Goal: Find specific page/section: Find specific page/section

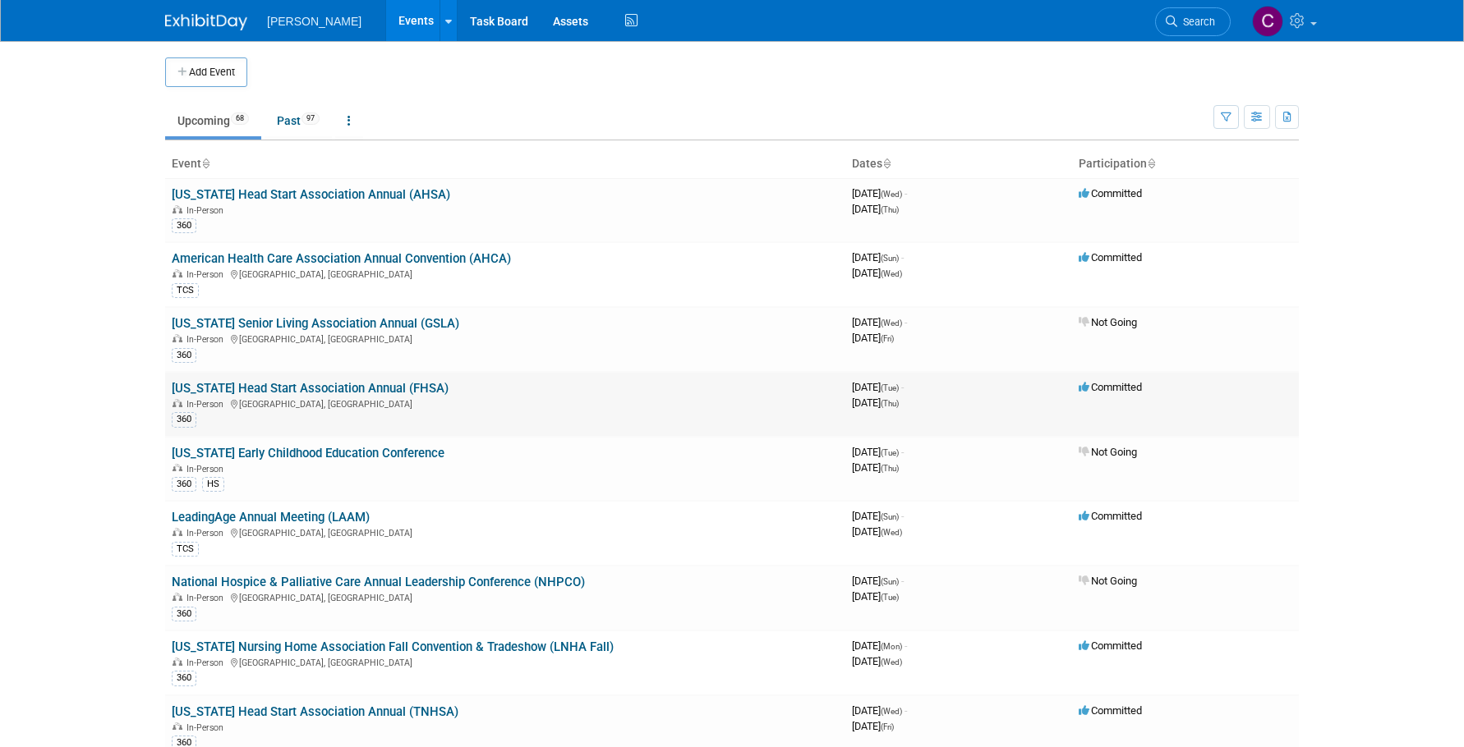
click at [382, 389] on link "[US_STATE] Head Start Association Annual (FHSA)" at bounding box center [310, 388] width 277 height 15
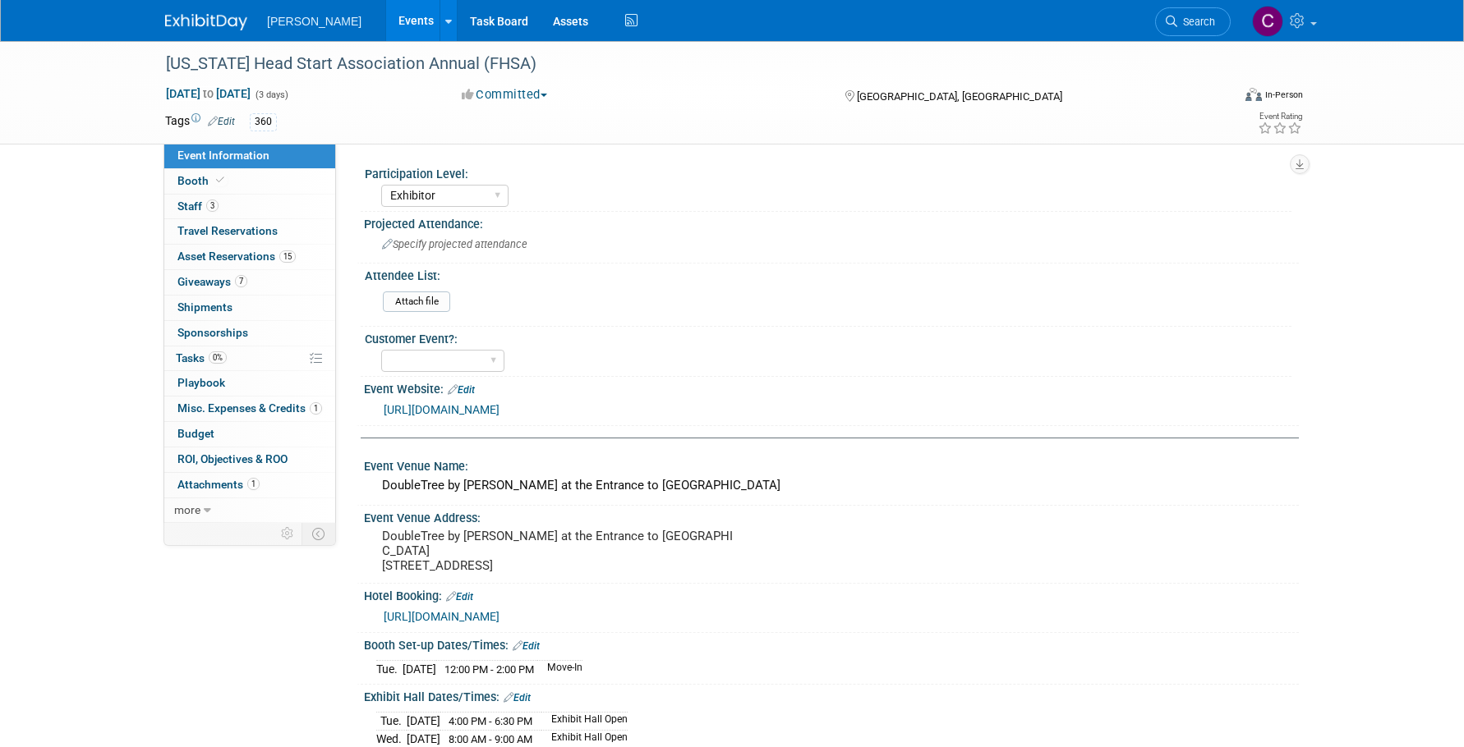
select select "Exhibitor"
click at [195, 411] on span "Misc. Expenses & Credits 1" at bounding box center [249, 408] width 145 height 13
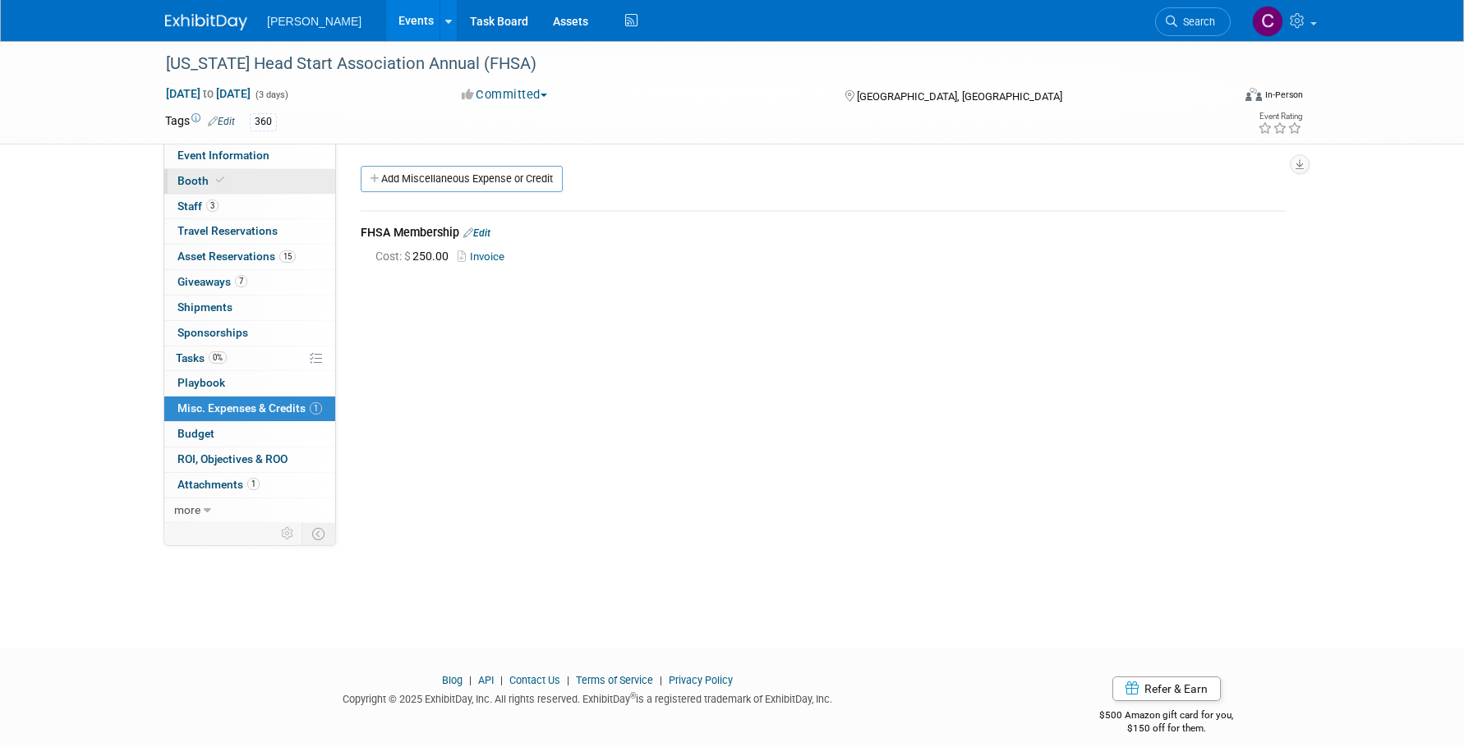
click at [199, 176] on span "Booth" at bounding box center [202, 180] width 50 height 13
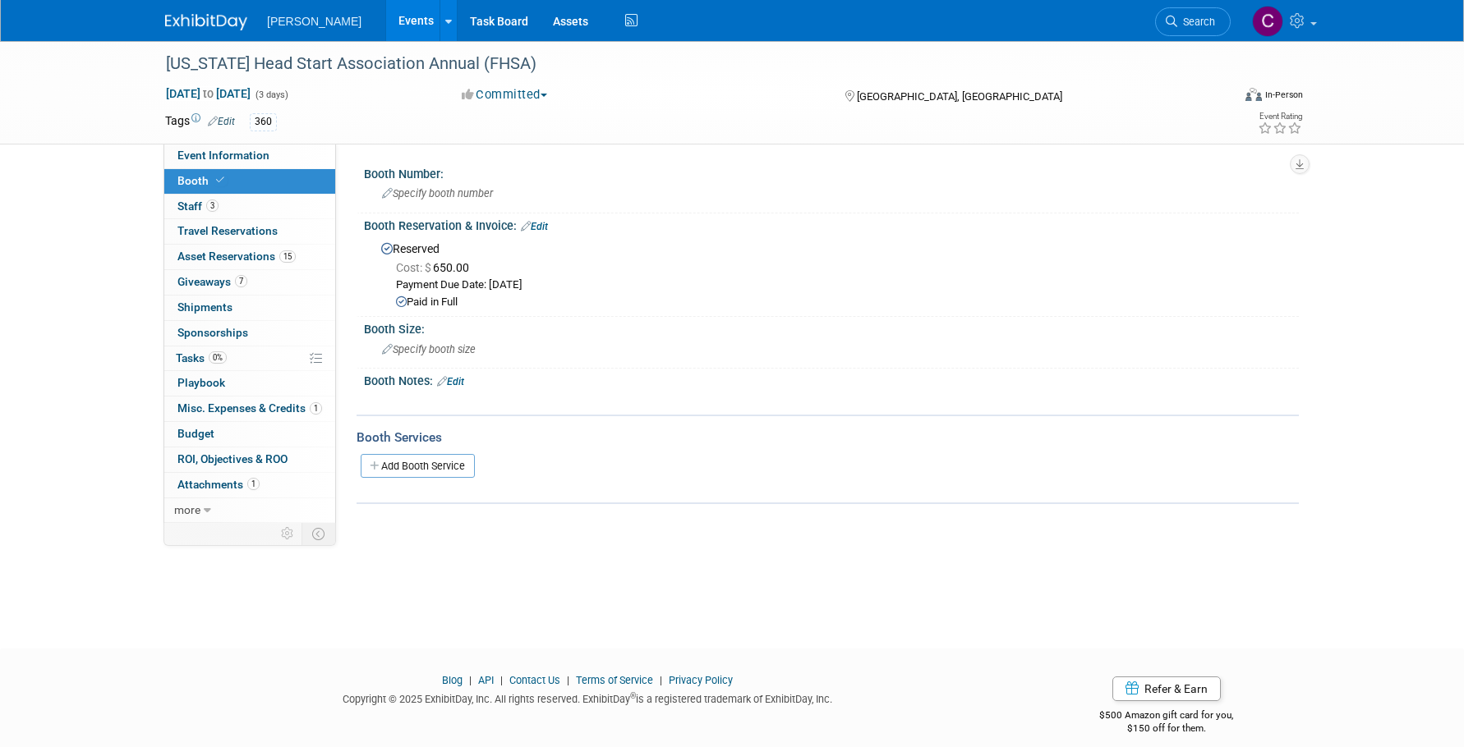
click at [540, 226] on link "Edit" at bounding box center [534, 226] width 27 height 11
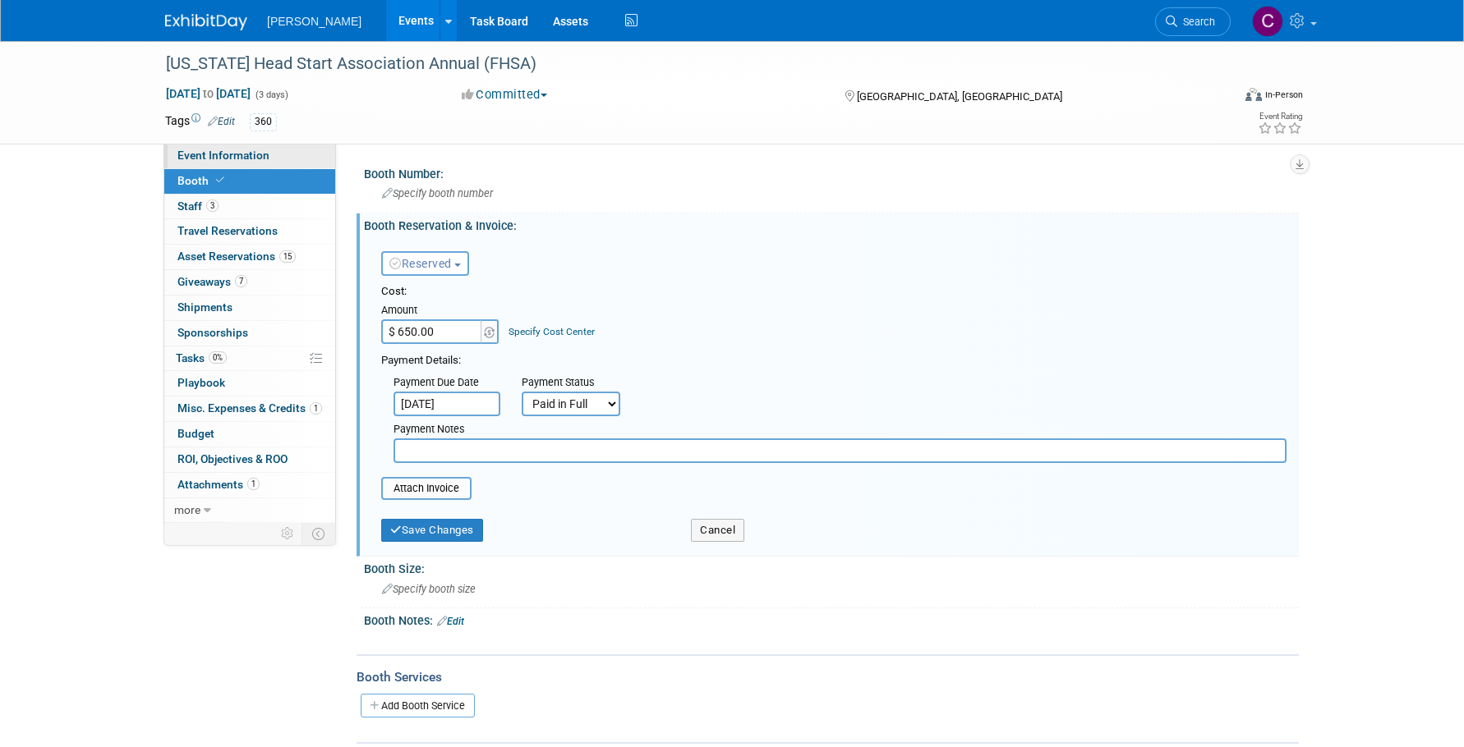
click at [214, 155] on span "Event Information" at bounding box center [223, 155] width 92 height 13
select select "Exhibitor"
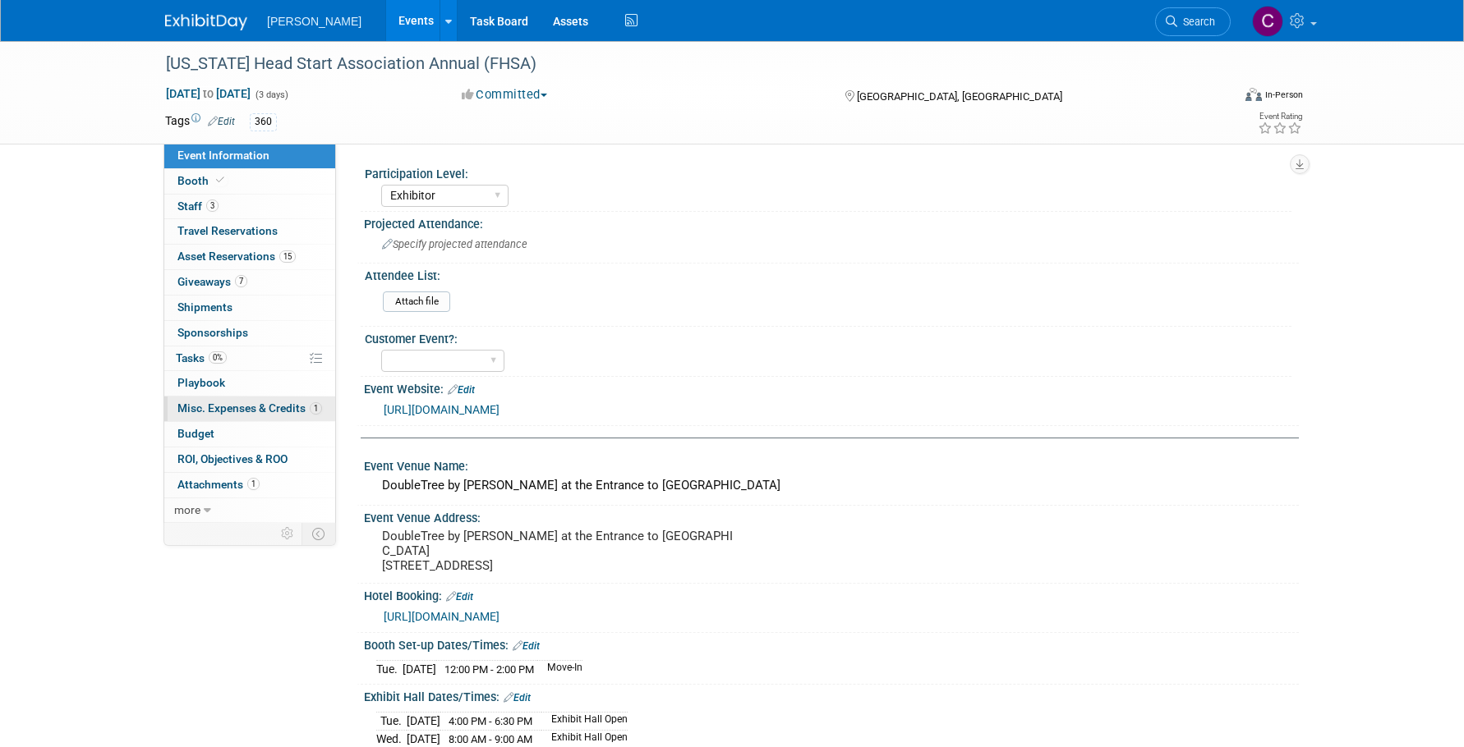
click at [189, 406] on span "Misc. Expenses & Credits 1" at bounding box center [249, 408] width 145 height 13
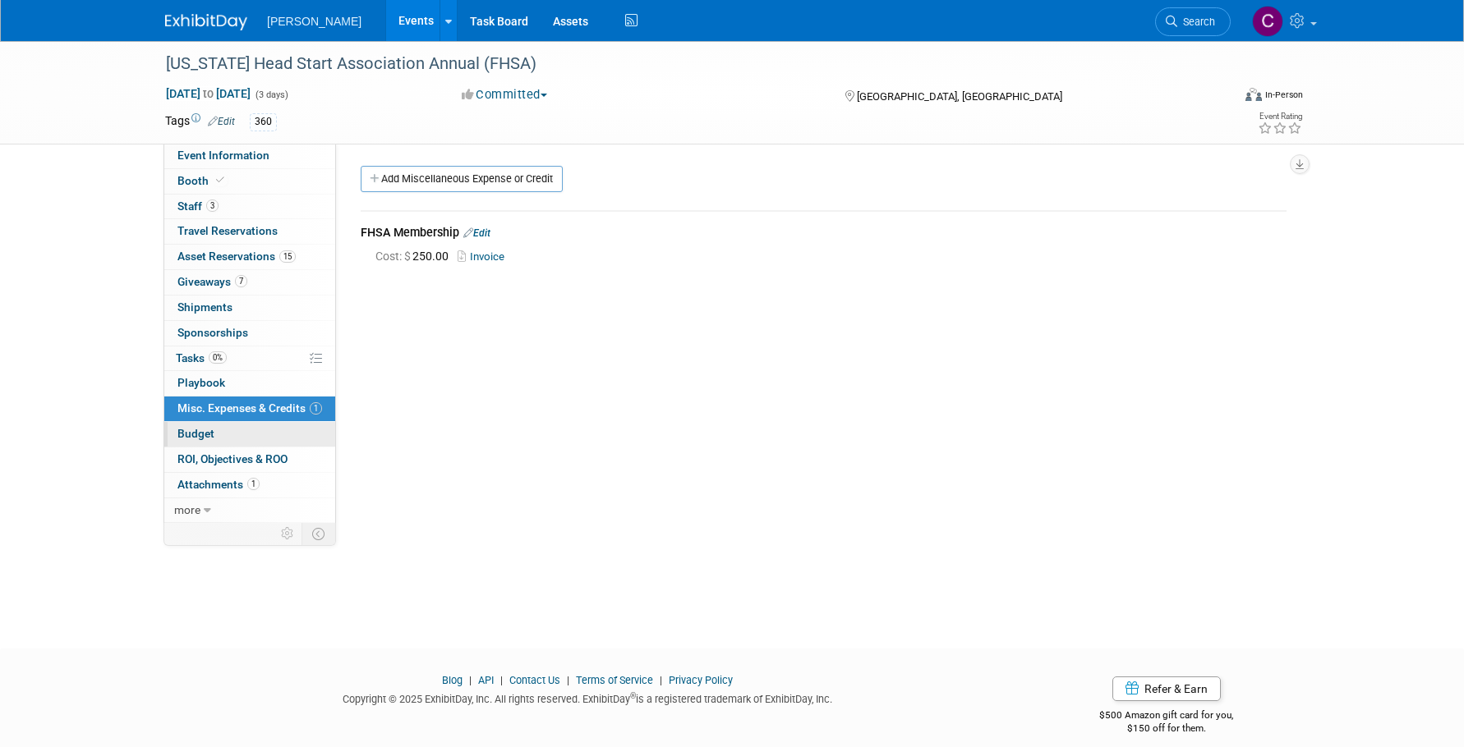
click at [205, 430] on span "Budget" at bounding box center [195, 433] width 37 height 13
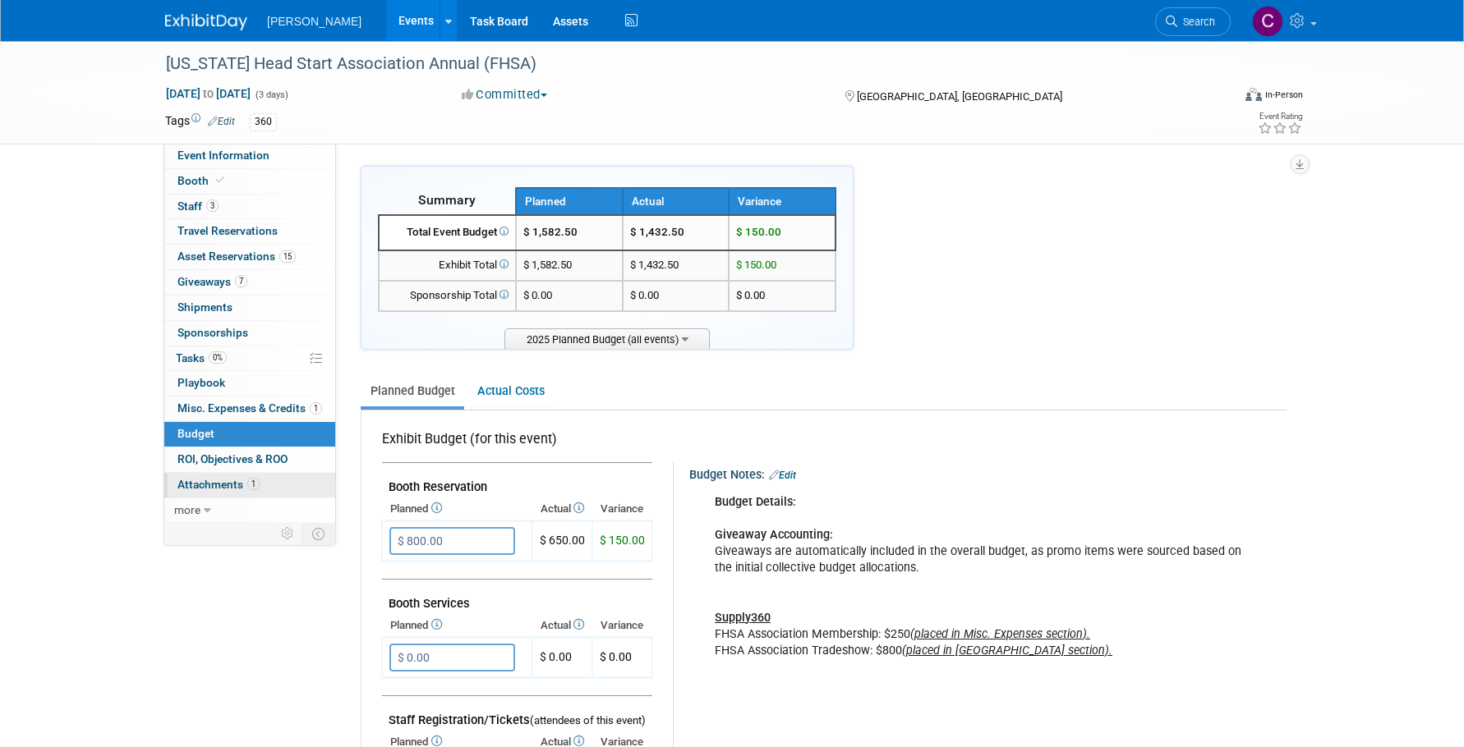
click at [198, 481] on span "Attachments 1" at bounding box center [218, 484] width 82 height 13
